Goal: Obtain resource: Obtain resource

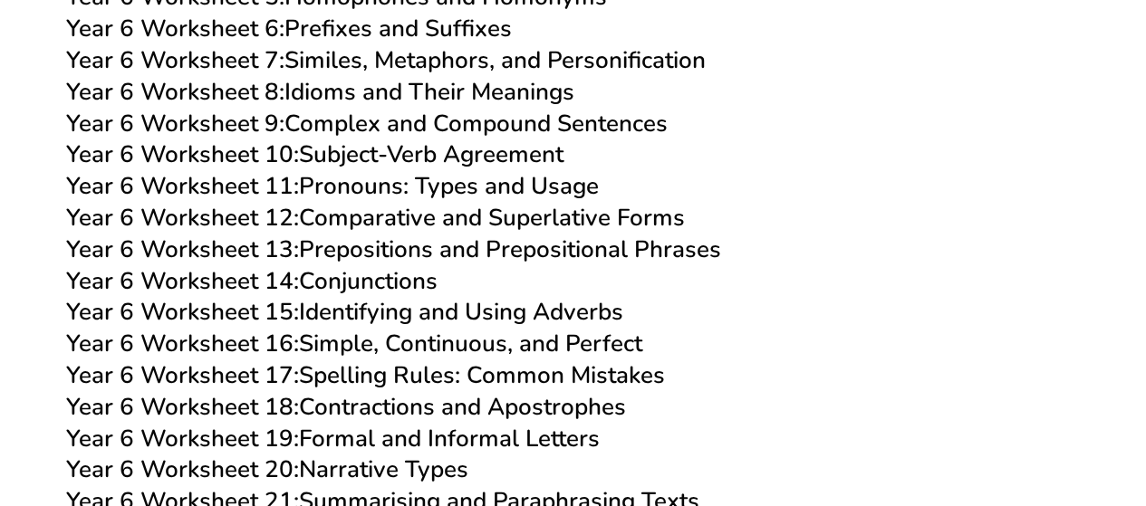
scroll to position [10725, 0]
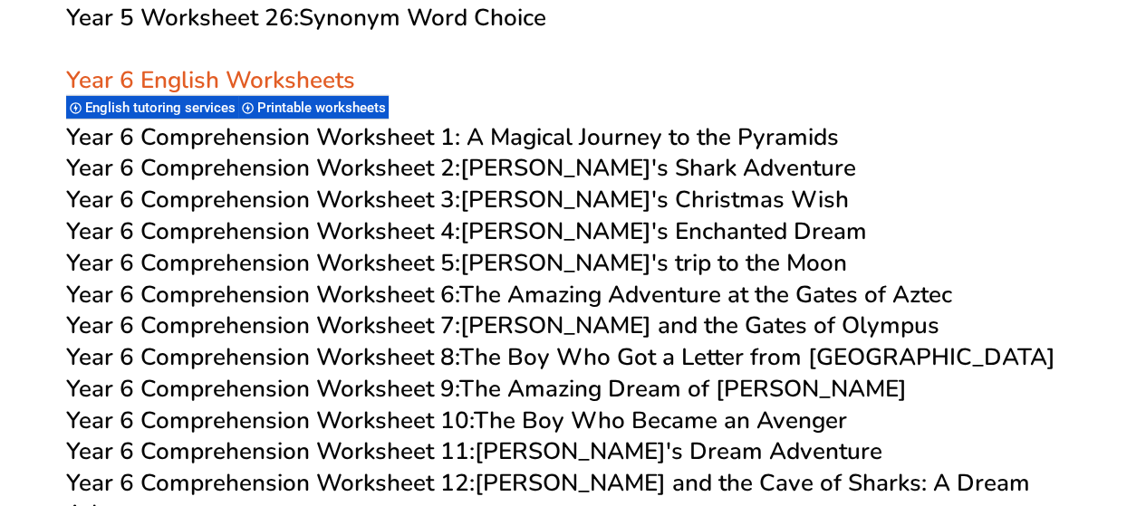
scroll to position [9984, 0]
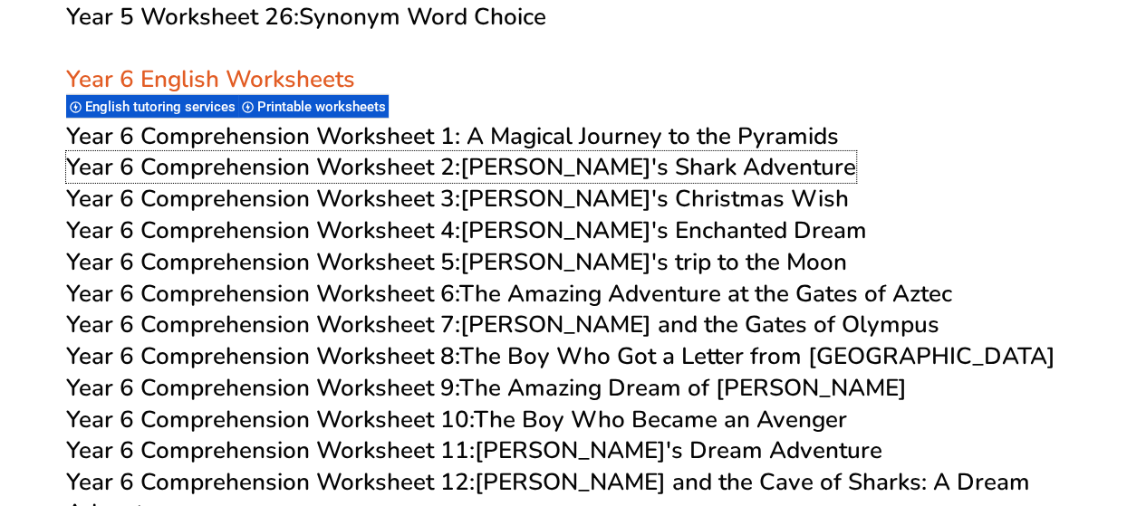
click at [603, 173] on link "Year 6 Comprehension Worksheet 2: [PERSON_NAME]'s Shark Adventure" at bounding box center [461, 167] width 790 height 32
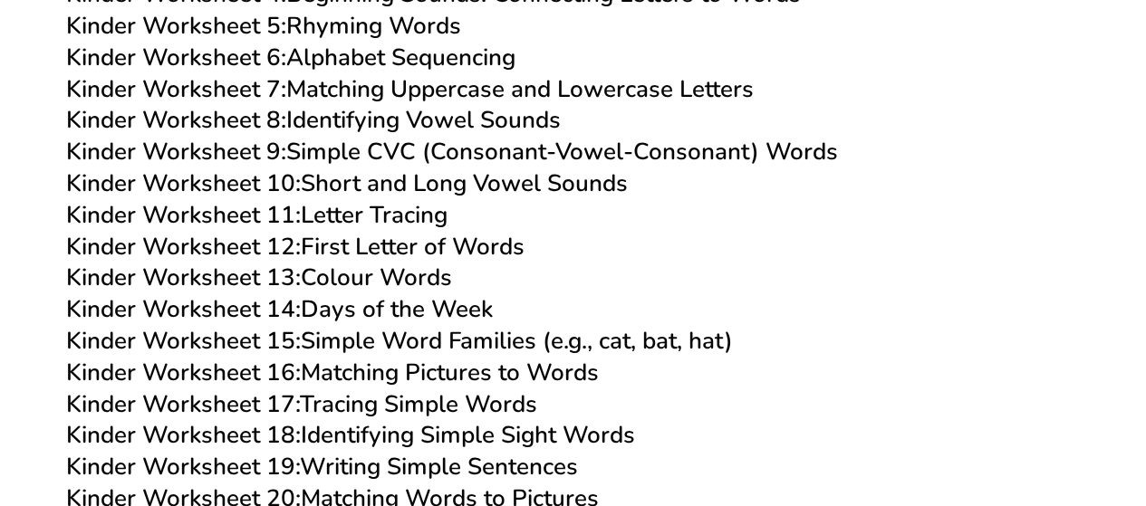
scroll to position [1047, 0]
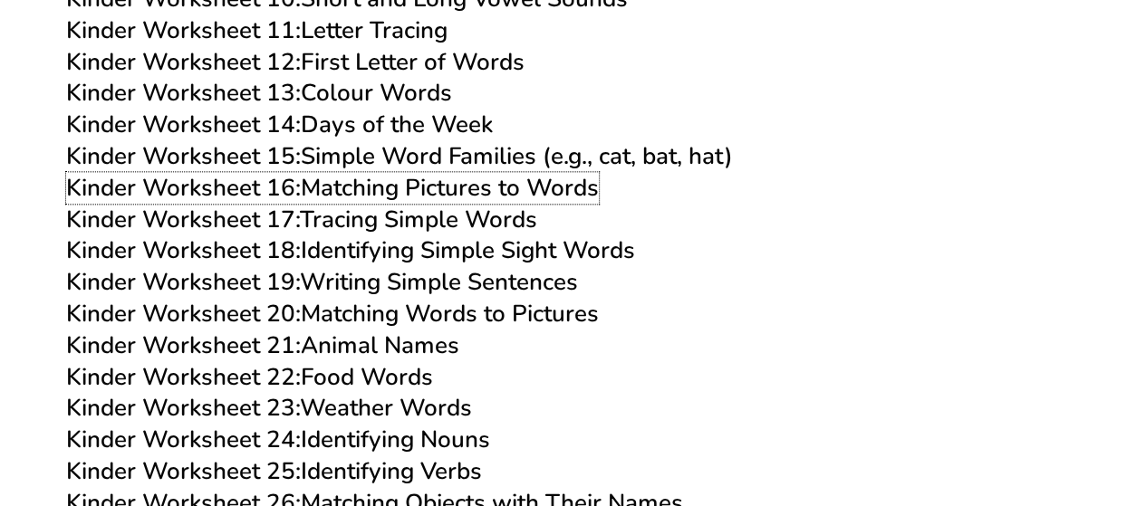
click at [380, 184] on link "Kinder Worksheet 16: Matching Pictures to Words" at bounding box center [332, 188] width 533 height 32
click at [430, 219] on link "Kinder Worksheet 17: Tracing Simple Words" at bounding box center [301, 220] width 471 height 32
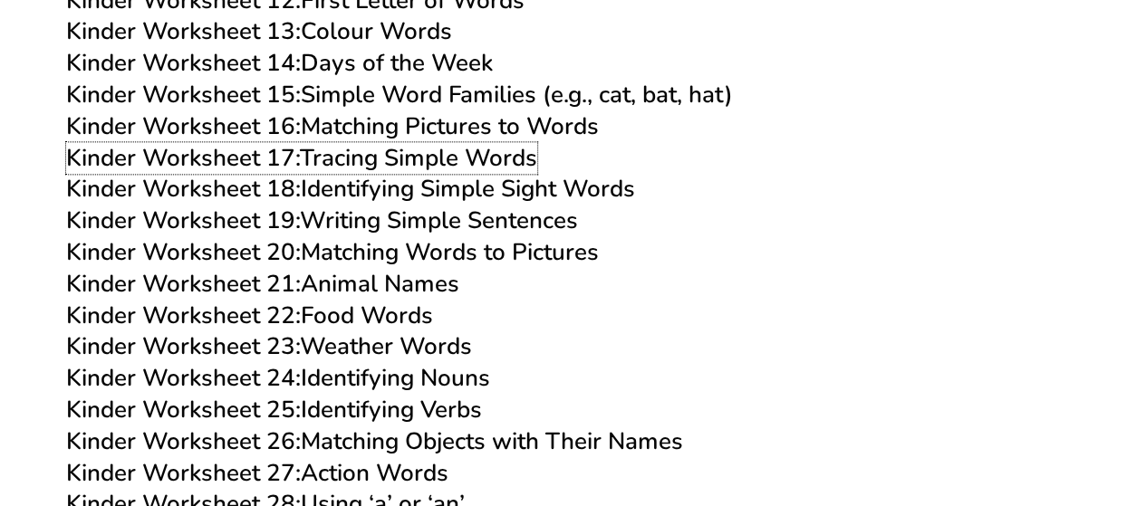
scroll to position [1114, 0]
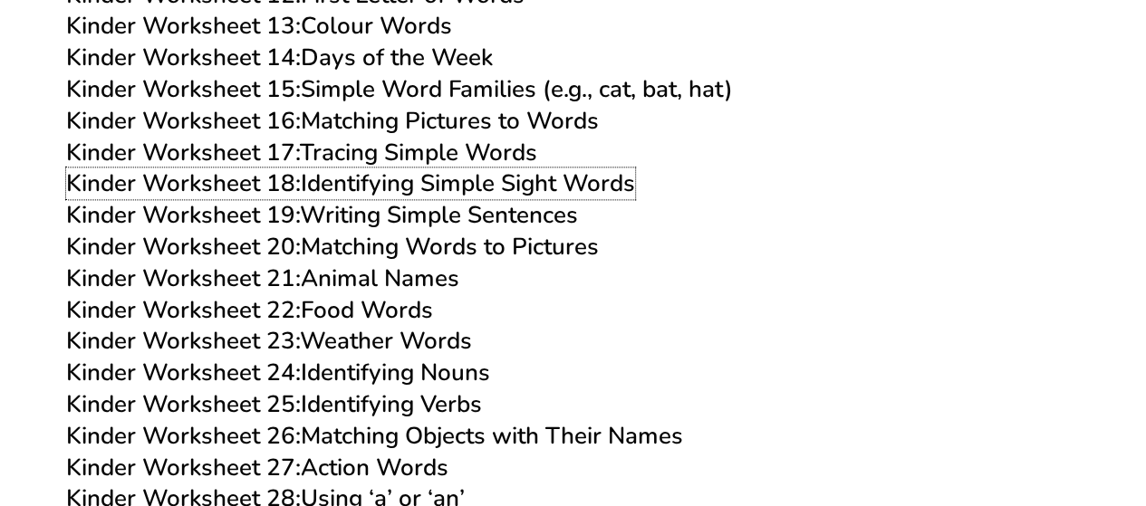
click at [511, 188] on link "Kinder Worksheet 18: Identifying Simple Sight Words" at bounding box center [350, 184] width 569 height 32
click at [484, 219] on link "Kinder Worksheet 19: Writing Simple Sentences" at bounding box center [322, 215] width 512 height 32
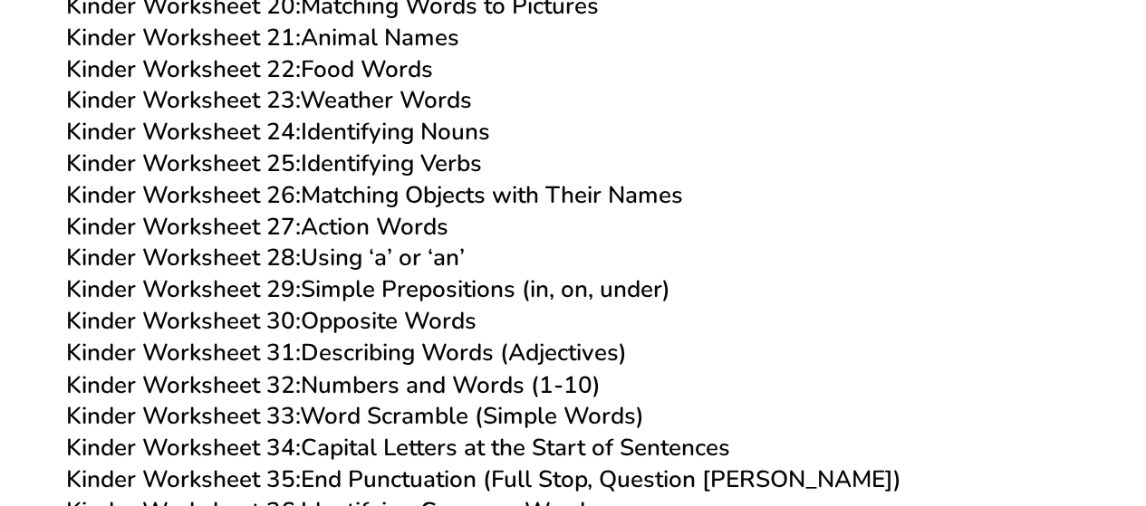
scroll to position [1358, 0]
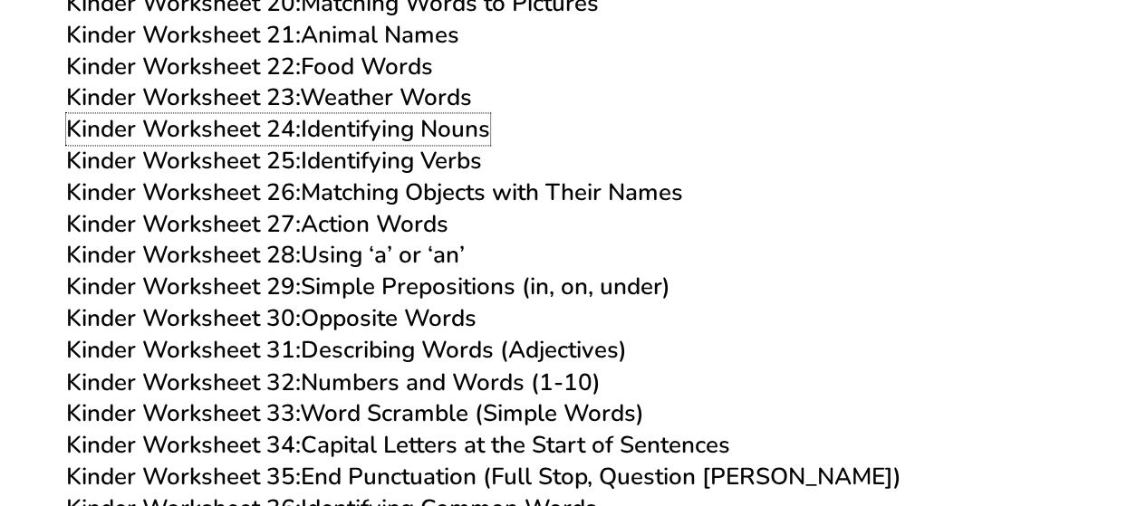
click at [480, 132] on link "Kinder Worksheet 24: Identifying Nouns" at bounding box center [278, 129] width 424 height 32
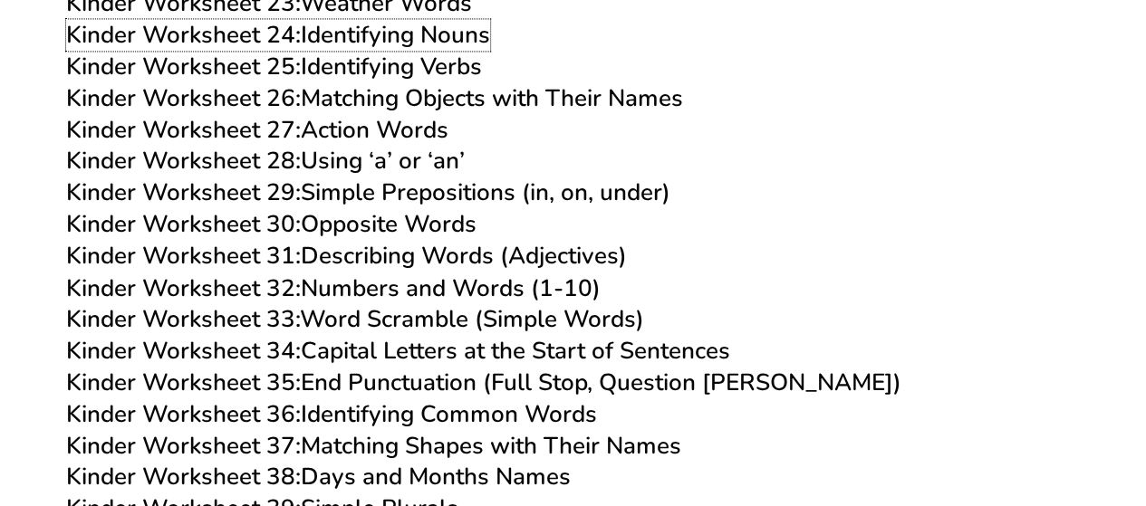
scroll to position [1453, 0]
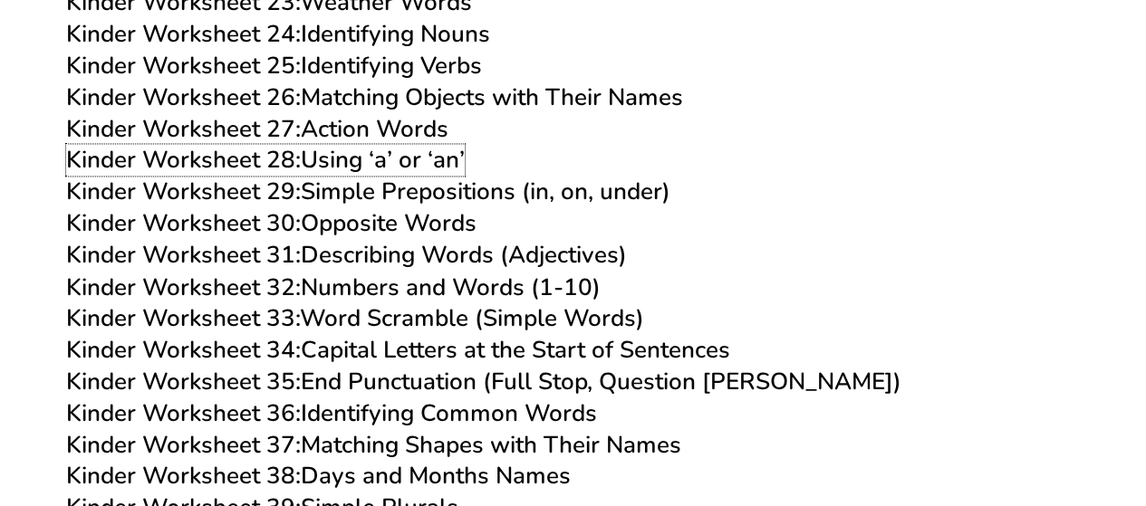
click at [392, 164] on link "Kinder Worksheet 28: Using ‘a’ or ‘an’" at bounding box center [265, 160] width 399 height 32
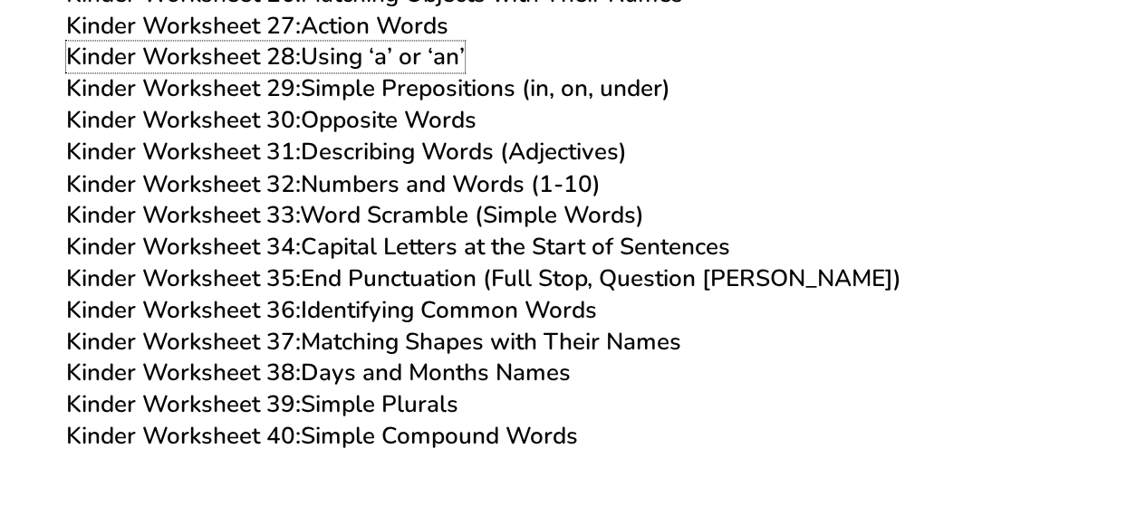
scroll to position [1558, 0]
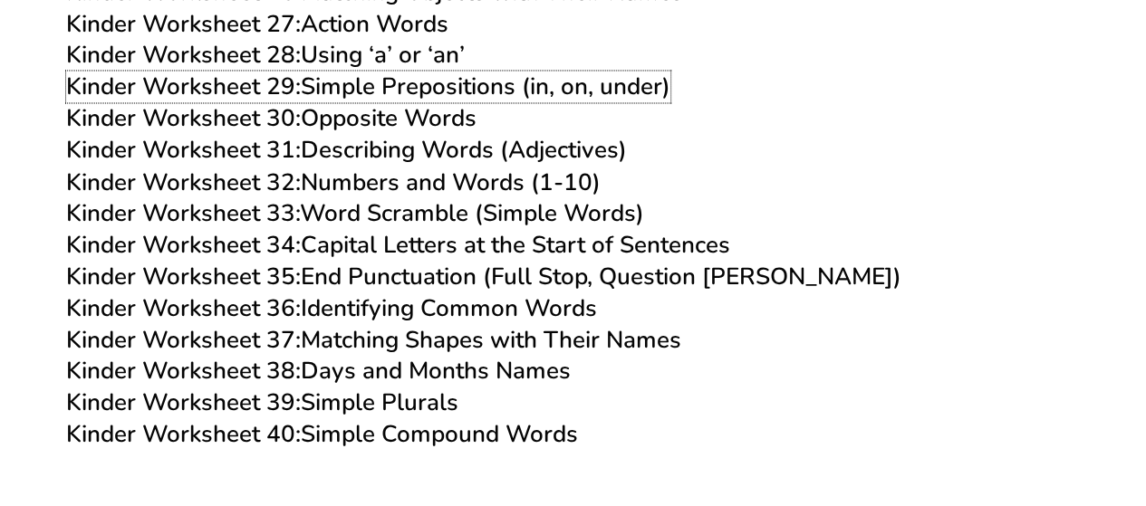
click at [539, 83] on link "Kinder Worksheet 29: Simple Prepositions (in, on, under)" at bounding box center [368, 87] width 604 height 32
click at [471, 116] on link "Kinder Worksheet 30: Opposite Words" at bounding box center [271, 118] width 410 height 32
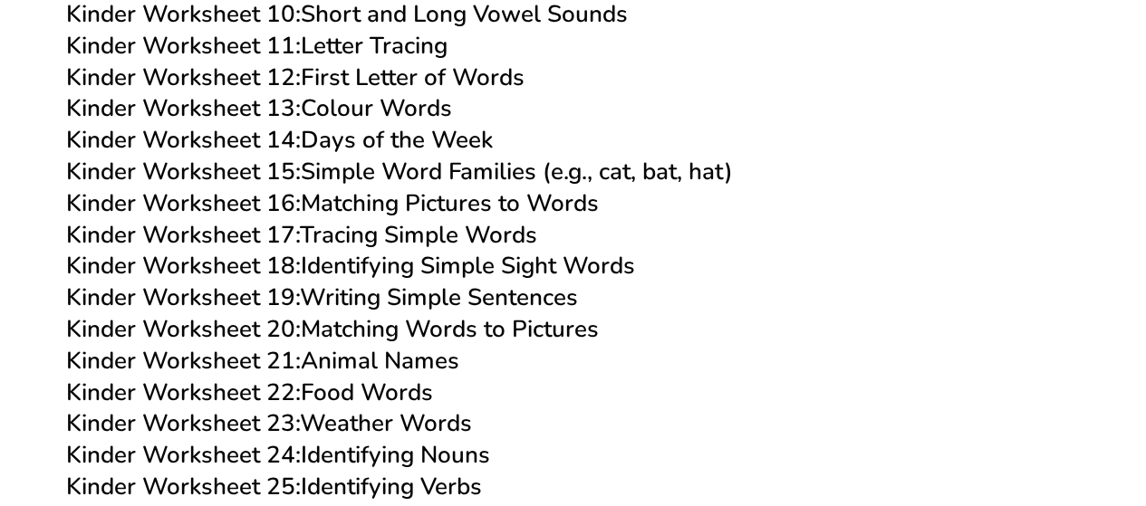
scroll to position [1033, 0]
